Goal: Task Accomplishment & Management: Use online tool/utility

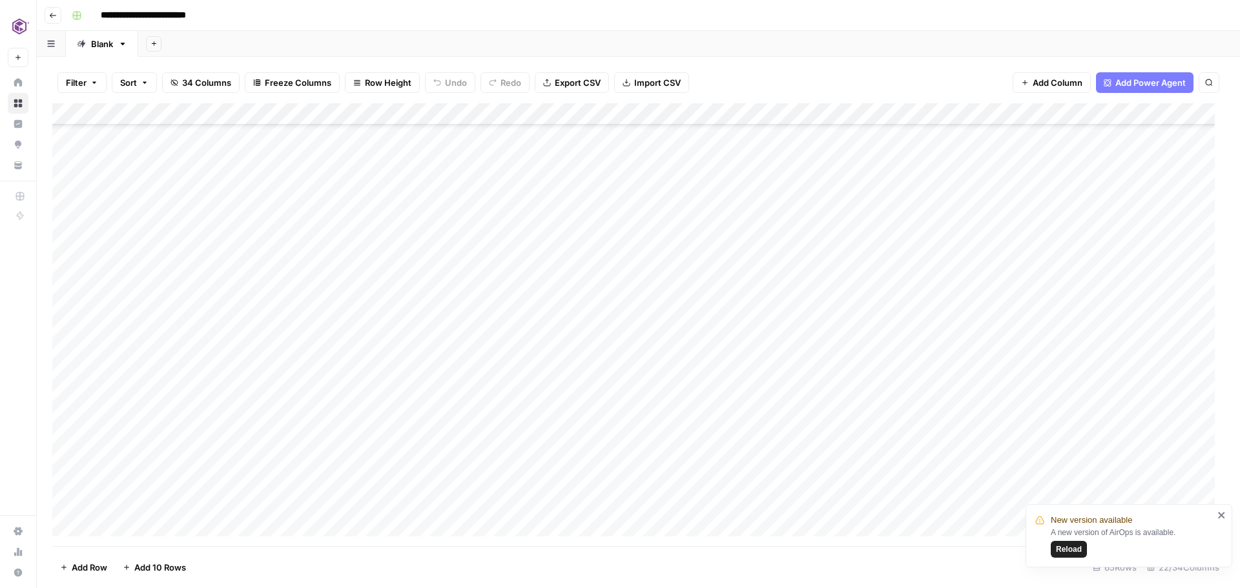
scroll to position [1037, 0]
click at [1075, 549] on span "Reload" at bounding box center [1069, 550] width 26 height 12
click at [959, 470] on div "Add Column" at bounding box center [638, 324] width 1172 height 443
click at [1128, 469] on div "Add Column" at bounding box center [638, 324] width 1172 height 443
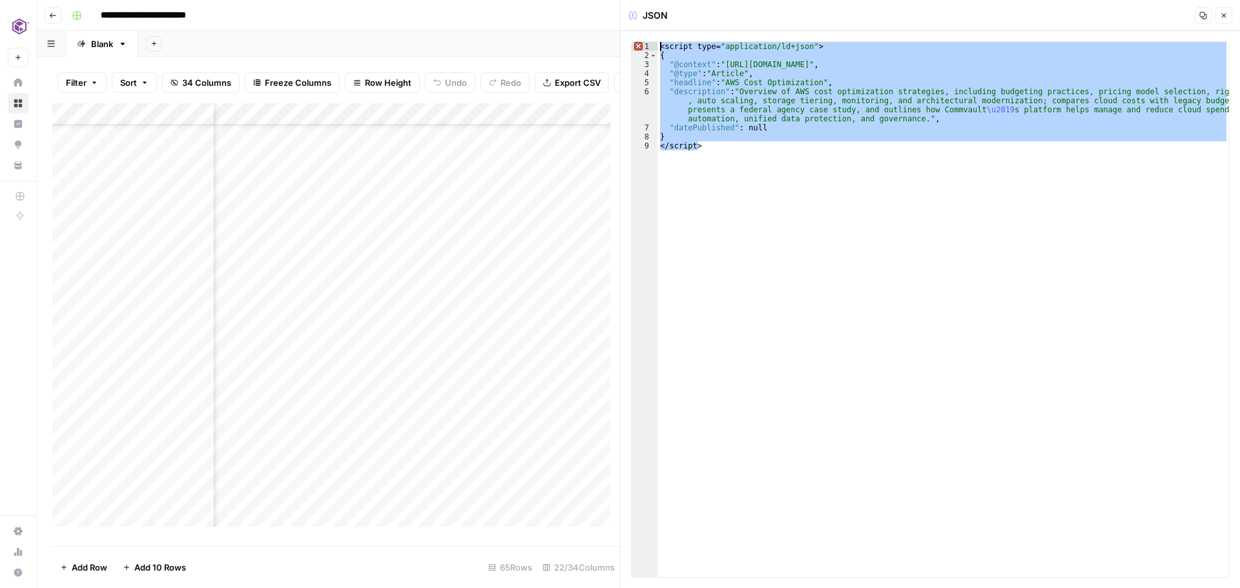
drag, startPoint x: 748, startPoint y: 157, endPoint x: 652, endPoint y: 41, distance: 150.9
click at [652, 41] on div "********* 1 2 3 4 5 6 7 8 9 <script type= "application/ld+json" > { "@context" …" at bounding box center [930, 309] width 619 height 557
type textarea "**********"
click at [1229, 17] on button "Close" at bounding box center [1224, 15] width 17 height 17
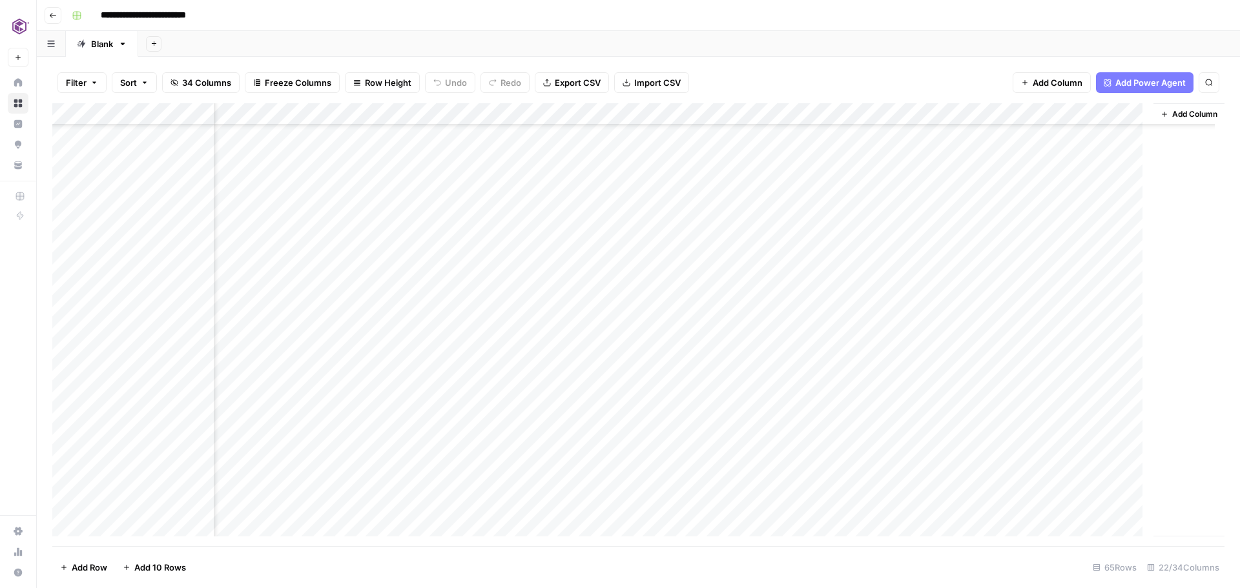
scroll to position [368, 1911]
click at [1014, 470] on div "Add Column" at bounding box center [638, 324] width 1172 height 443
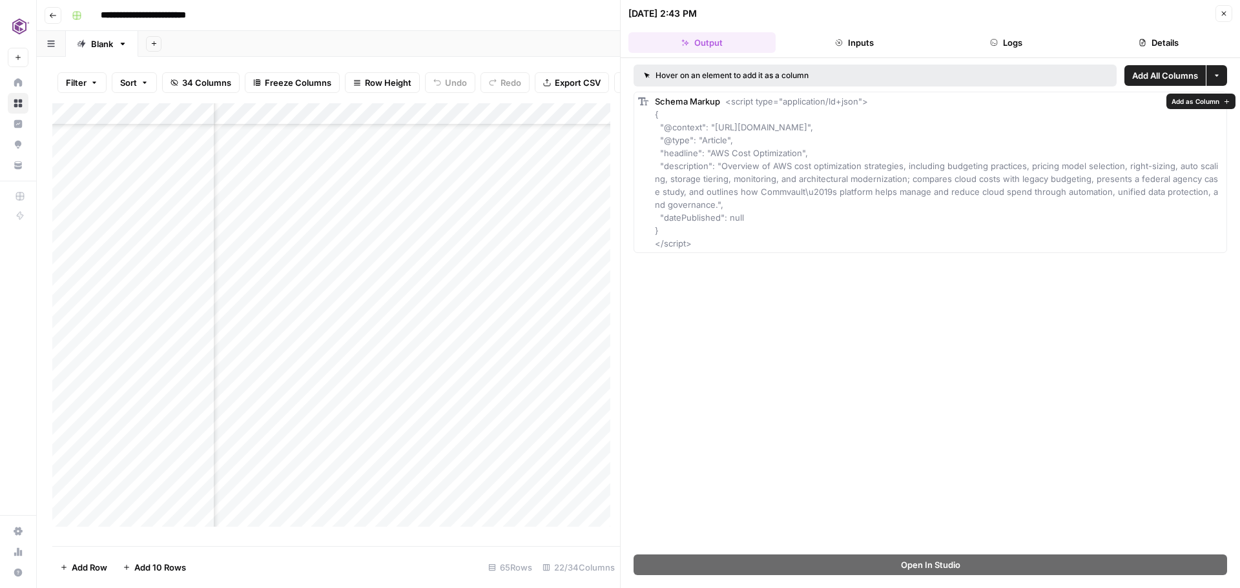
drag, startPoint x: 713, startPoint y: 249, endPoint x: 644, endPoint y: 100, distance: 163.9
click at [644, 100] on div "Schema Markup <script type="application/ld+json"> { "@context": "[URL][DOMAIN_N…" at bounding box center [931, 172] width 594 height 161
copy div "Add All Columns More options Schema Markup <script type="application/ld+json"> …"
click at [1223, 15] on icon "button" at bounding box center [1224, 14] width 8 height 8
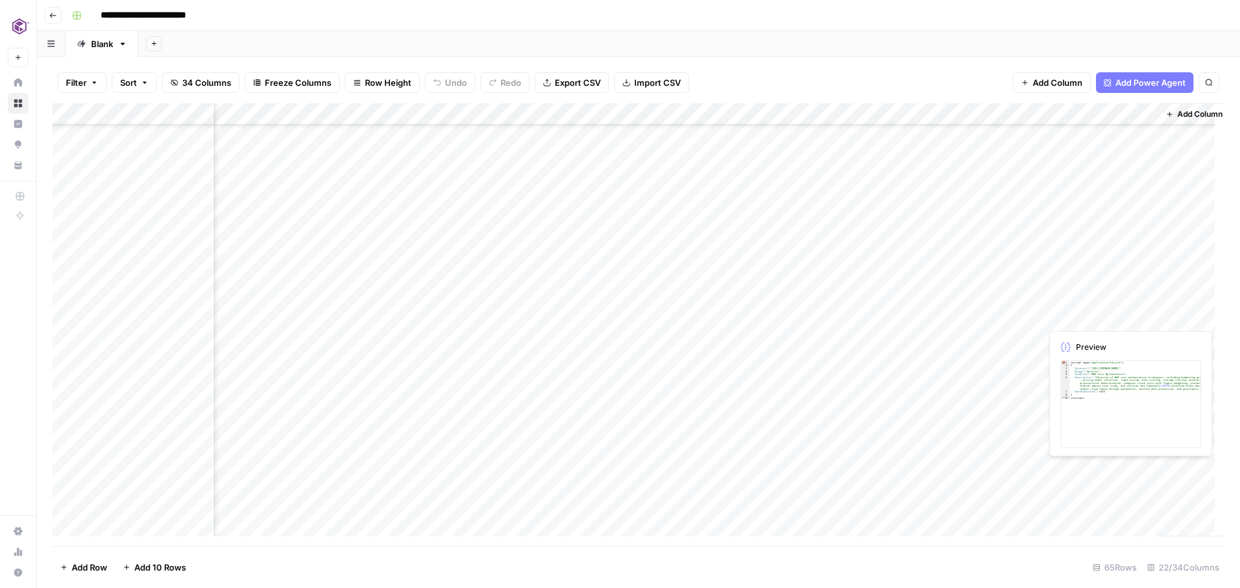
click at [1147, 470] on div "Add Column" at bounding box center [638, 324] width 1172 height 443
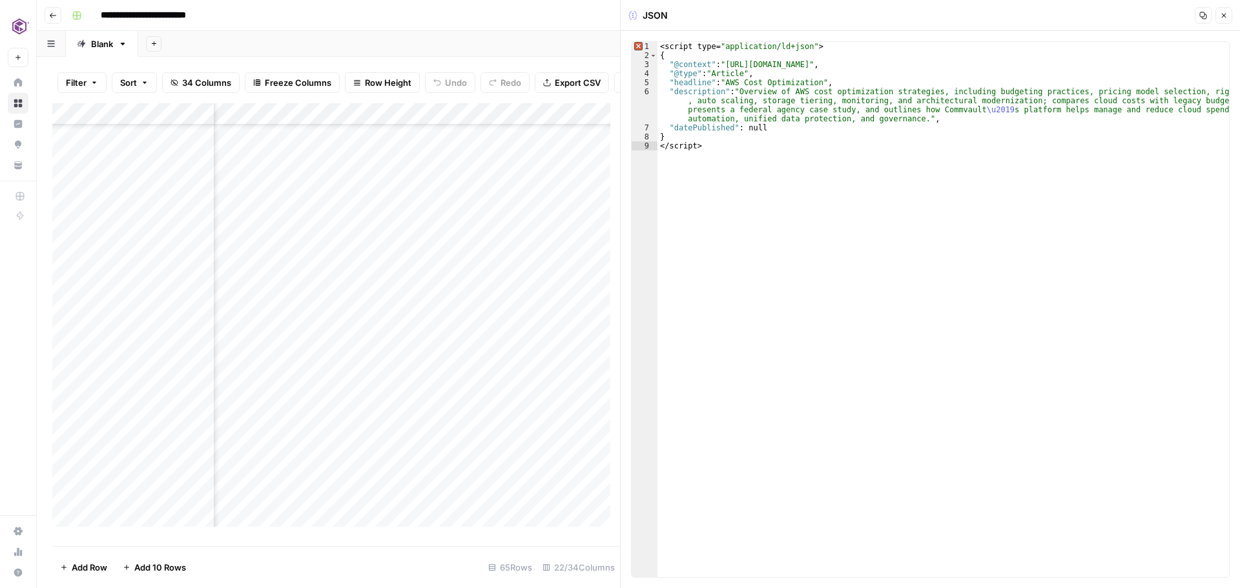
click at [1199, 17] on button "Copy" at bounding box center [1203, 15] width 17 height 17
click at [1225, 15] on icon "button" at bounding box center [1224, 16] width 5 height 5
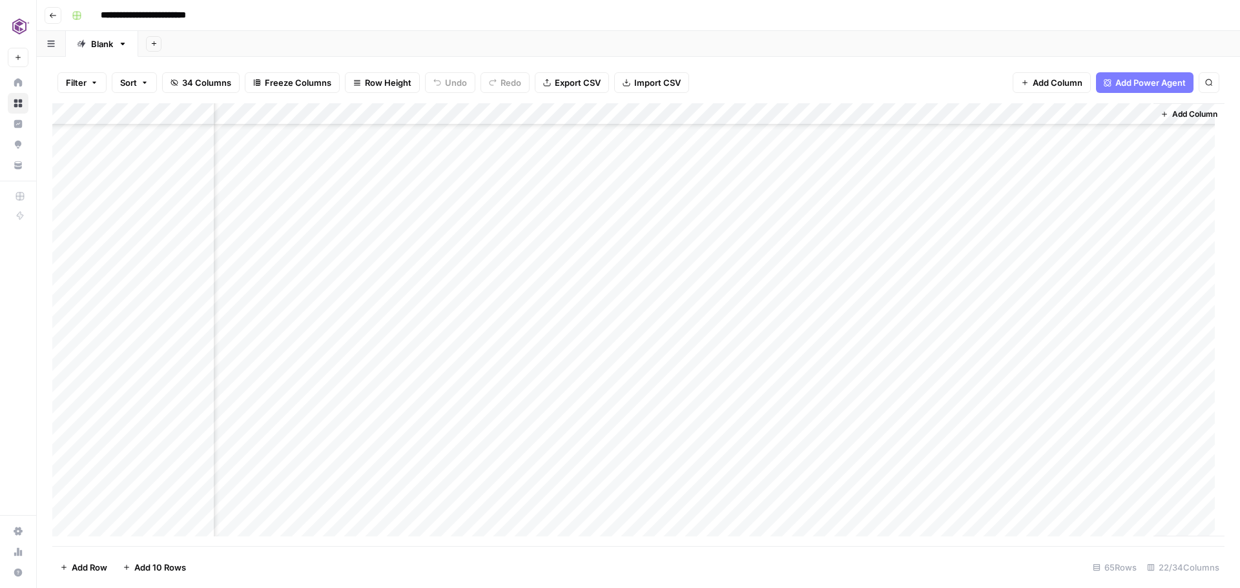
scroll to position [679, 1927]
click at [958, 245] on div "Add Column" at bounding box center [638, 324] width 1172 height 443
click at [1131, 245] on div "Add Column" at bounding box center [638, 324] width 1172 height 443
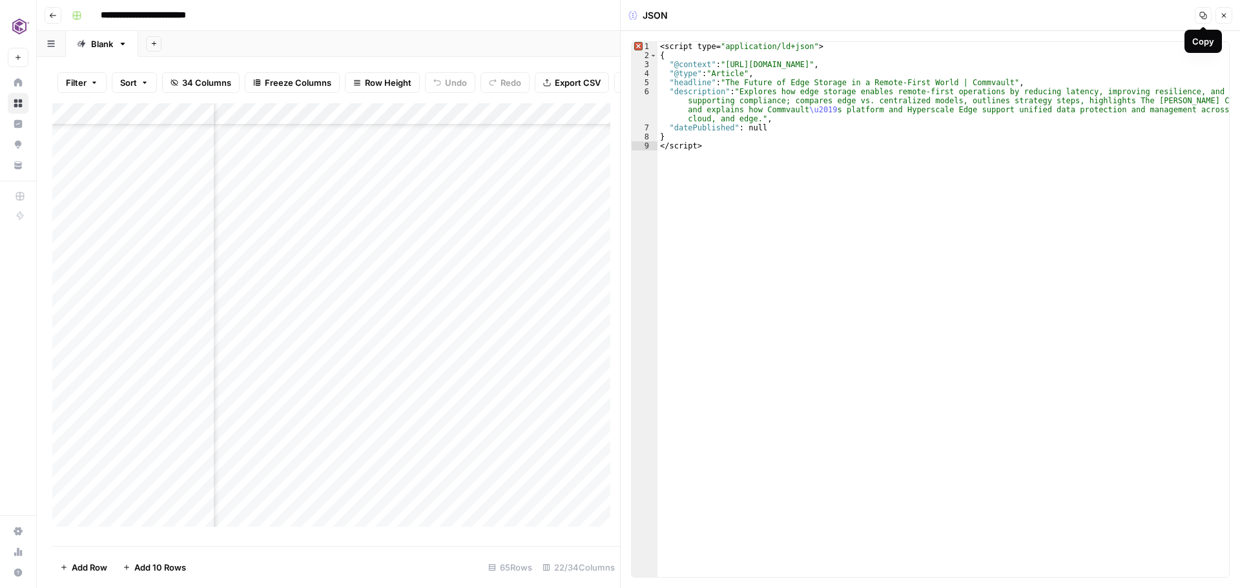
click at [1204, 15] on icon "button" at bounding box center [1204, 16] width 8 height 8
click at [1229, 19] on button "Close" at bounding box center [1224, 15] width 17 height 17
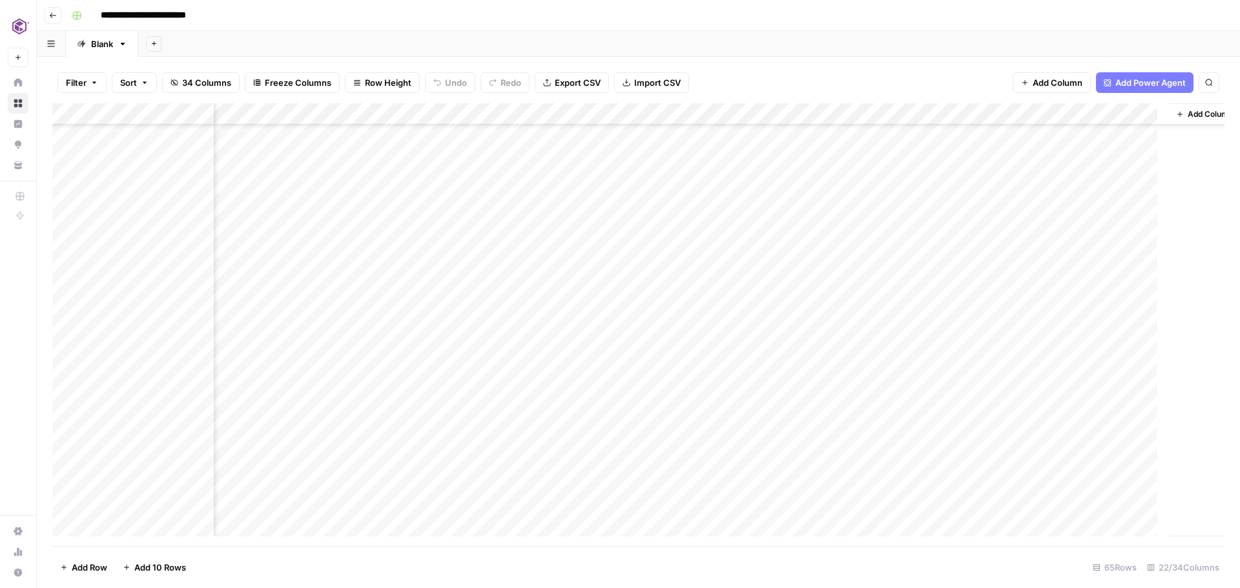
scroll to position [679, 1911]
click at [975, 269] on div "Add Column" at bounding box center [638, 324] width 1172 height 443
click at [1143, 267] on div "Add Column" at bounding box center [638, 324] width 1172 height 443
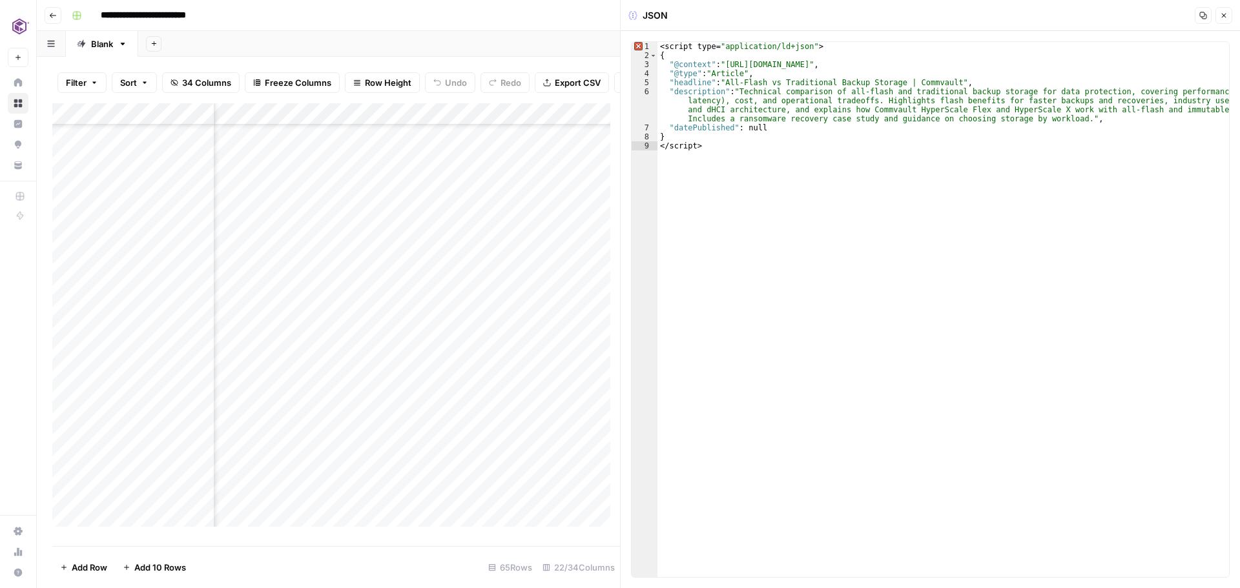
click at [1203, 17] on icon "button" at bounding box center [1203, 15] width 7 height 7
click at [1224, 18] on icon "button" at bounding box center [1224, 16] width 8 height 8
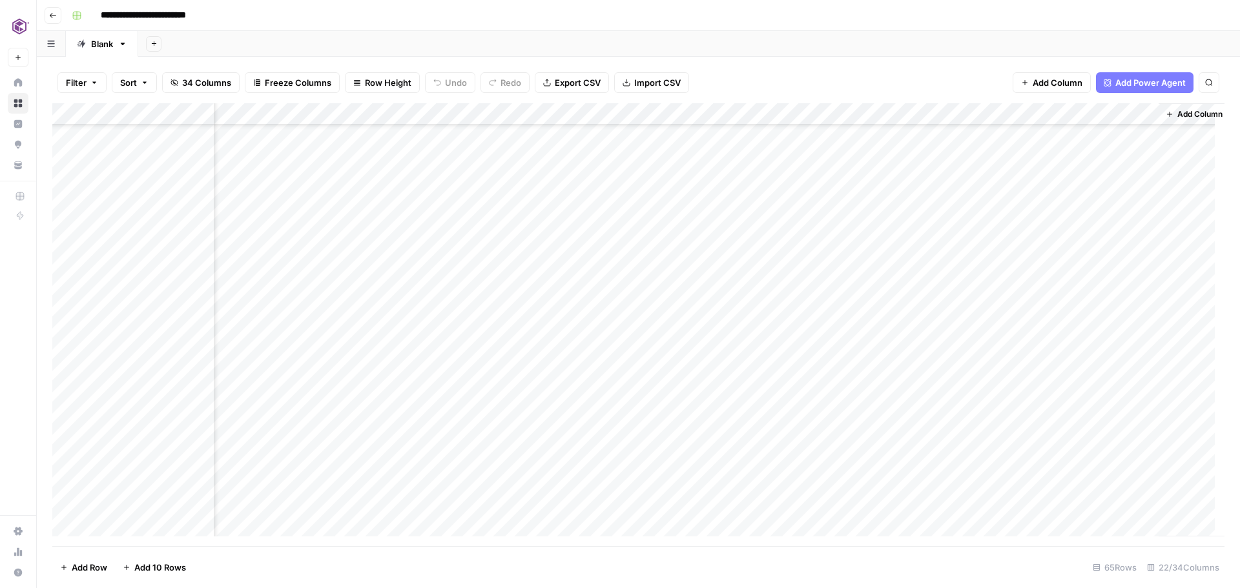
click at [974, 290] on div "Add Column" at bounding box center [638, 324] width 1172 height 443
click at [1149, 291] on div "Add Column" at bounding box center [638, 324] width 1172 height 443
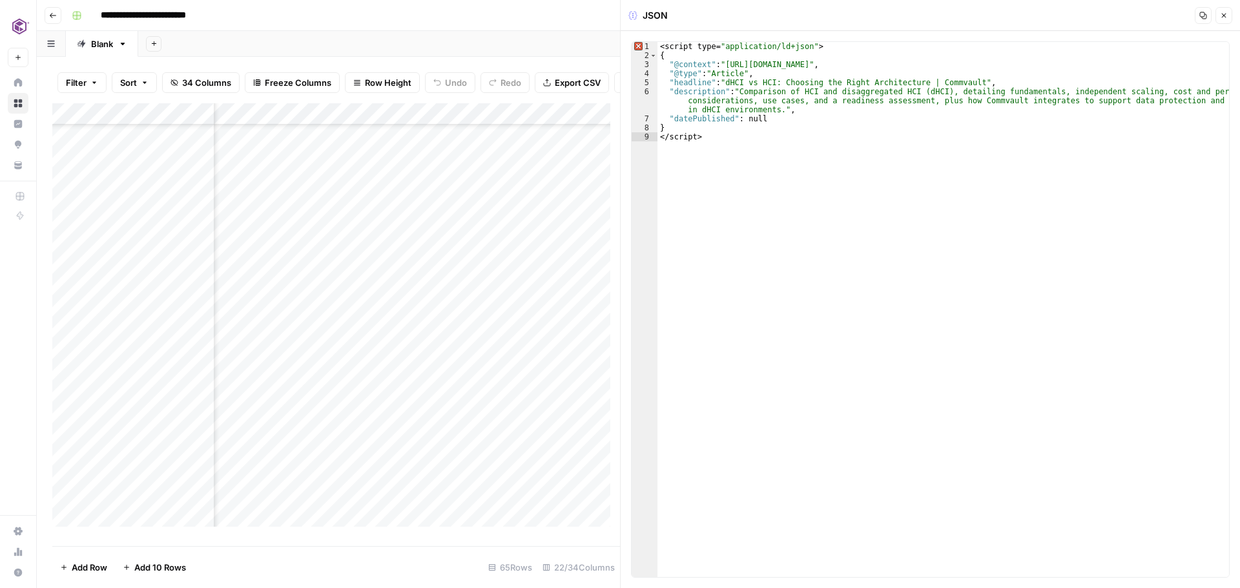
click at [1200, 17] on icon "button" at bounding box center [1204, 16] width 8 height 8
